Goal: Task Accomplishment & Management: Manage account settings

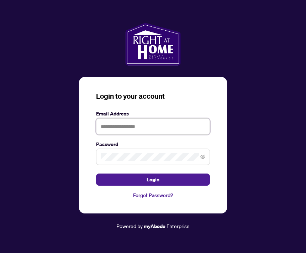
click at [122, 135] on input "text" at bounding box center [153, 126] width 114 height 16
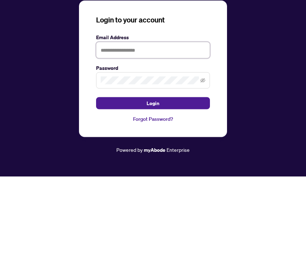
type input "**********"
click at [153, 173] on button "Login" at bounding box center [153, 179] width 114 height 12
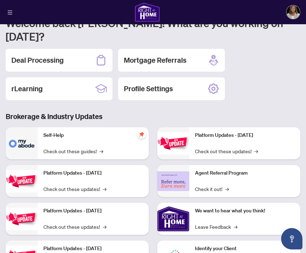
scroll to position [74, 0]
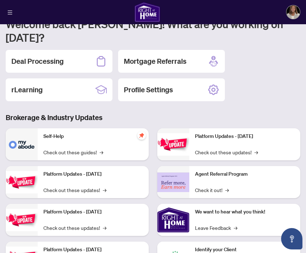
click at [109, 166] on div "Platform Updates - [DATE] Check out these updates! →" at bounding box center [93, 182] width 111 height 32
click at [101, 186] on link "Check out these updates! →" at bounding box center [74, 190] width 63 height 8
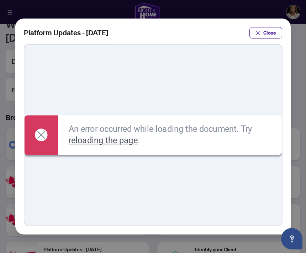
click at [116, 141] on link "reloading the page" at bounding box center [103, 140] width 69 height 10
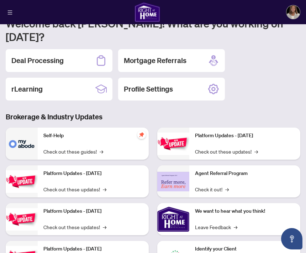
scroll to position [74, 0]
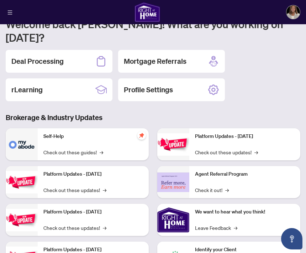
click at [104, 166] on div "Platform Updates - [DATE] Check out these updates! →" at bounding box center [93, 182] width 111 height 32
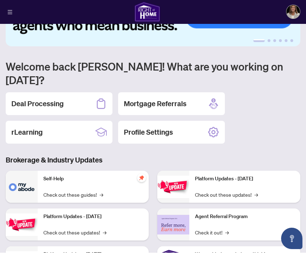
scroll to position [29, 0]
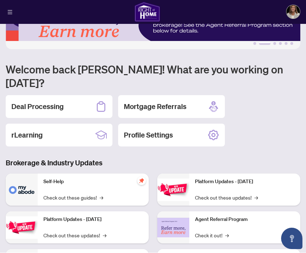
click at [48, 102] on h2 "Deal Processing" at bounding box center [37, 107] width 52 height 10
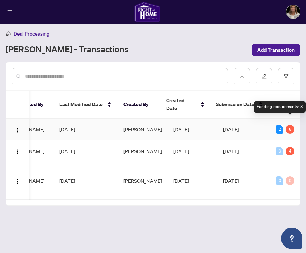
click at [285, 107] on div "Pending requirements: 8" at bounding box center [280, 106] width 52 height 11
click at [279, 125] on div "2" at bounding box center [279, 129] width 6 height 9
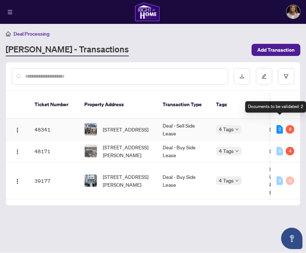
click at [125, 126] on span "1355 Shevchenko Blvd, Oakville, Ontario L6M 5R4, Canada" at bounding box center [126, 130] width 46 height 8
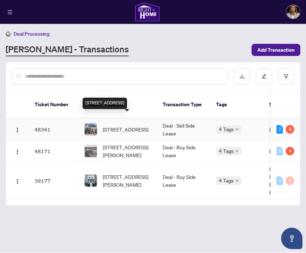
click at [125, 126] on span "1355 Shevchenko Blvd, Oakville, Ontario L6M 5R4, Canada" at bounding box center [126, 130] width 46 height 8
click at [124, 126] on span "1355 Shevchenko Blvd, Oakville, Ontario L6M 5R4, Canada" at bounding box center [126, 130] width 46 height 8
click at [292, 125] on div "8" at bounding box center [290, 129] width 9 height 9
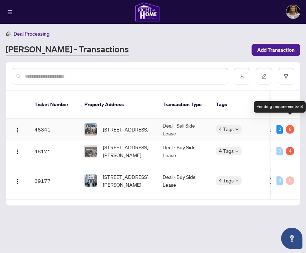
click at [120, 126] on span "1355 Shevchenko Blvd, Oakville, Ontario L6M 5R4, Canada" at bounding box center [126, 130] width 46 height 8
click at [47, 120] on td "48341" at bounding box center [54, 130] width 50 height 22
click at [125, 126] on span "1355 Shevchenko Blvd, Oakville, Ontario L6M 5R4, Canada" at bounding box center [126, 130] width 46 height 8
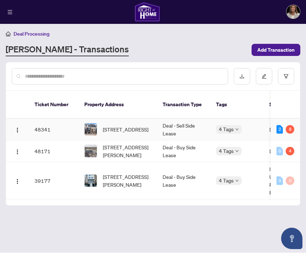
click at [132, 126] on span "1355 Shevchenko Blvd, Oakville, Ontario L6M 5R4, Canada" at bounding box center [126, 130] width 46 height 8
click at [224, 125] on span "4 Tags" at bounding box center [226, 129] width 15 height 8
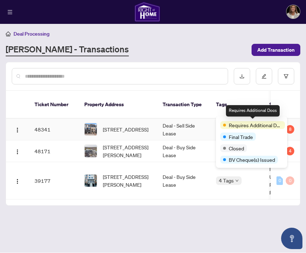
click at [264, 127] on span "Requires Additional Docs" at bounding box center [255, 125] width 53 height 8
click at [282, 125] on div "Requires Additional Docs" at bounding box center [252, 125] width 65 height 8
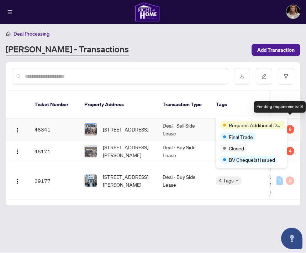
click at [293, 125] on div "8" at bounding box center [290, 129] width 9 height 9
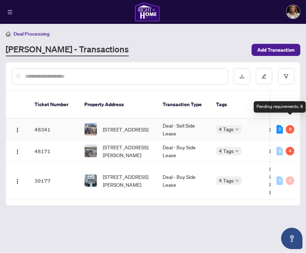
click at [290, 125] on div "8" at bounding box center [290, 129] width 9 height 9
click at [278, 125] on div "2" at bounding box center [279, 129] width 6 height 9
click at [287, 78] on button "button" at bounding box center [286, 76] width 16 height 16
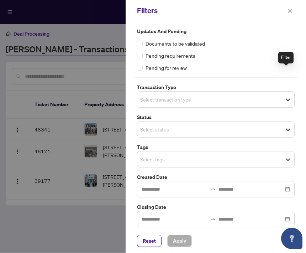
click at [155, 247] on span "Reset" at bounding box center [149, 240] width 13 height 11
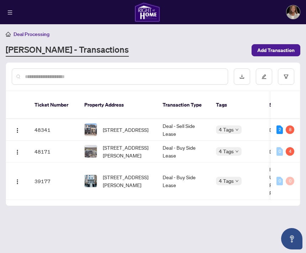
click at [234, 125] on div "4 Tags" at bounding box center [229, 129] width 26 height 8
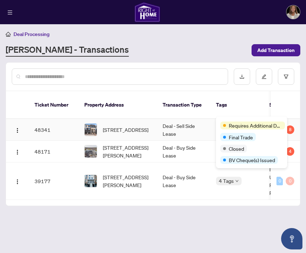
click at [251, 126] on span "Requires Additional Docs" at bounding box center [255, 125] width 53 height 8
click at [292, 125] on div "8" at bounding box center [290, 129] width 9 height 9
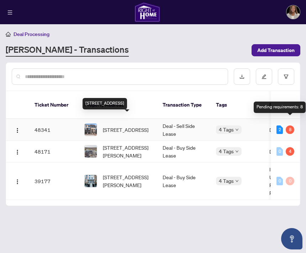
click at [123, 126] on span "1355 Shevchenko Blvd, Oakville, Ontario L6M 5R4, Canada" at bounding box center [126, 130] width 46 height 8
click at [20, 127] on img "button" at bounding box center [18, 130] width 6 height 6
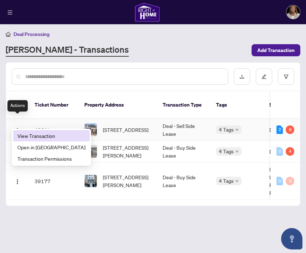
click at [44, 133] on span "View Transaction" at bounding box center [51, 136] width 68 height 8
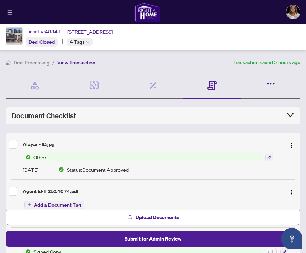
click at [269, 82] on icon "button" at bounding box center [271, 84] width 10 height 10
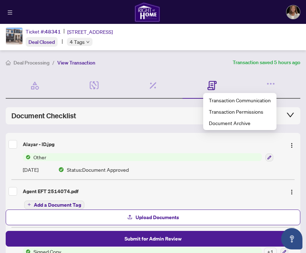
click at [215, 87] on icon at bounding box center [211, 85] width 9 height 9
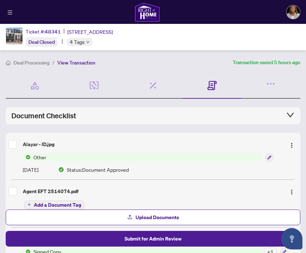
click at [213, 88] on icon at bounding box center [211, 85] width 9 height 9
click at [271, 87] on icon "button" at bounding box center [271, 84] width 10 height 10
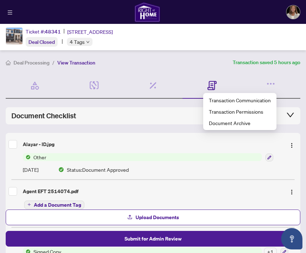
click at [170, 244] on span "Submit for Admin Review" at bounding box center [153, 238] width 57 height 11
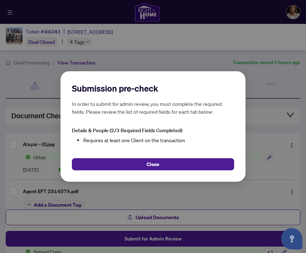
click at [162, 170] on button "Close" at bounding box center [153, 164] width 162 height 12
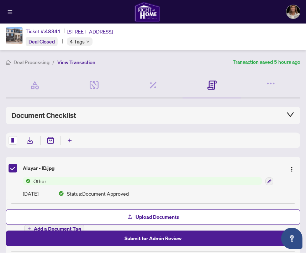
scroll to position [20, 0]
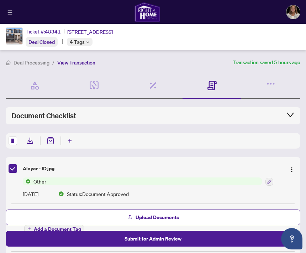
click at [173, 240] on span "Submit for Admin Review" at bounding box center [153, 238] width 57 height 11
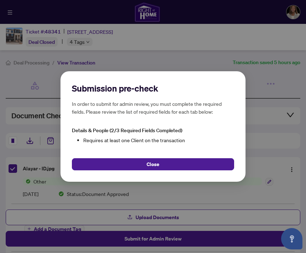
click at [188, 161] on button "Close" at bounding box center [153, 164] width 162 height 12
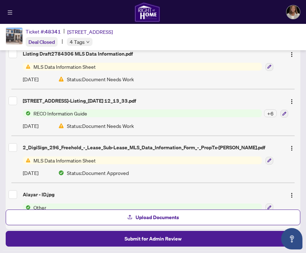
scroll to position [996, 0]
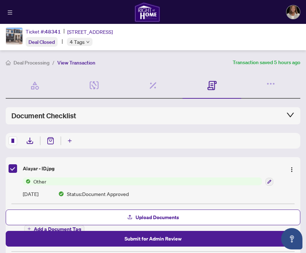
scroll to position [0, 0]
